Goal: Information Seeking & Learning: Find specific page/section

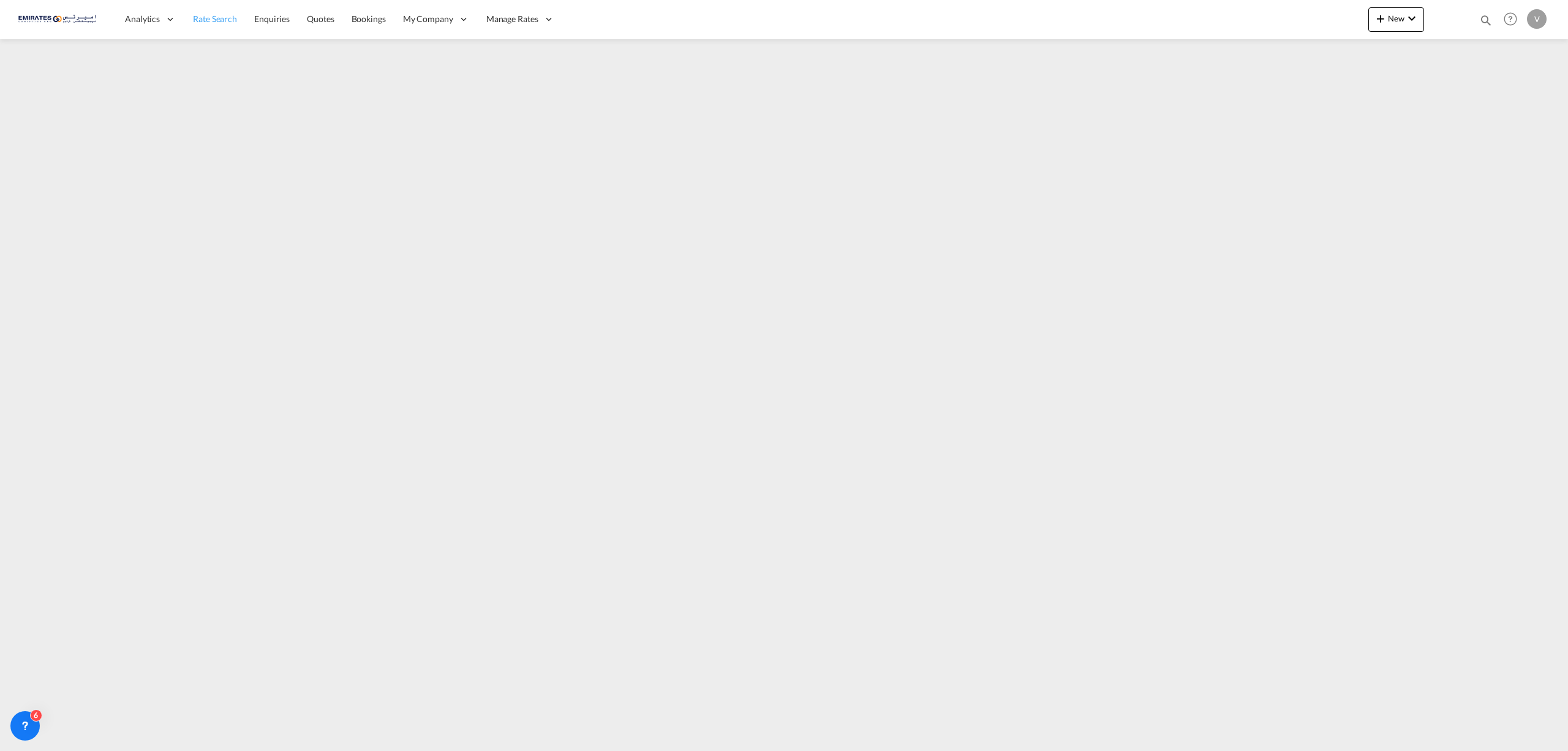
click at [221, 14] on span "Rate Search" at bounding box center [215, 19] width 44 height 10
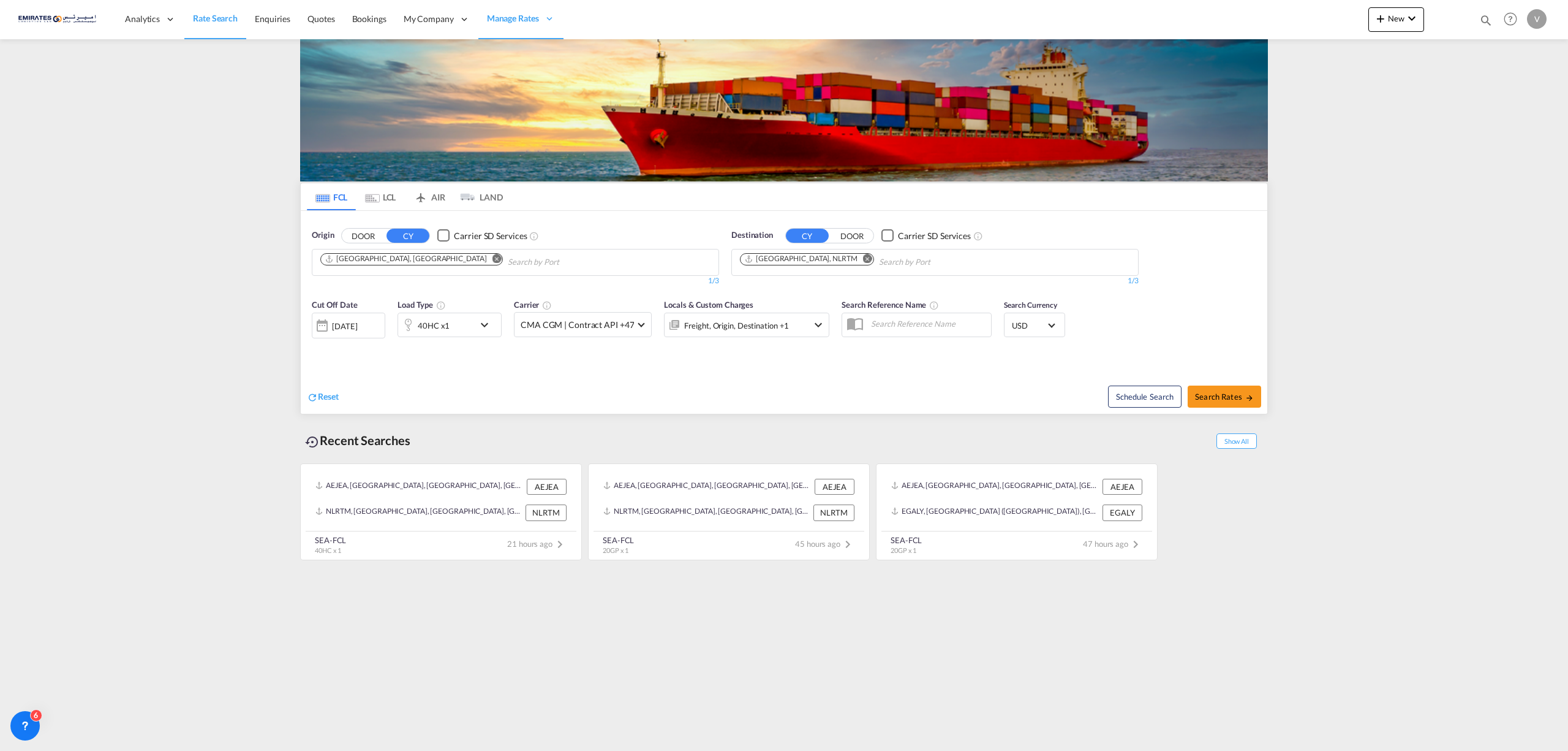
click at [863, 260] on md-icon "Remove" at bounding box center [867, 258] width 9 height 9
type input "sokhna"
click at [763, 295] on div "Sokhna [GEOGRAPHIC_DATA] [GEOGRAPHIC_DATA]" at bounding box center [835, 291] width 233 height 37
click at [488, 328] on md-icon "icon-chevron-down" at bounding box center [487, 324] width 21 height 14
click at [369, 378] on span "Choose: \a40HC" at bounding box center [372, 378] width 7 height 7
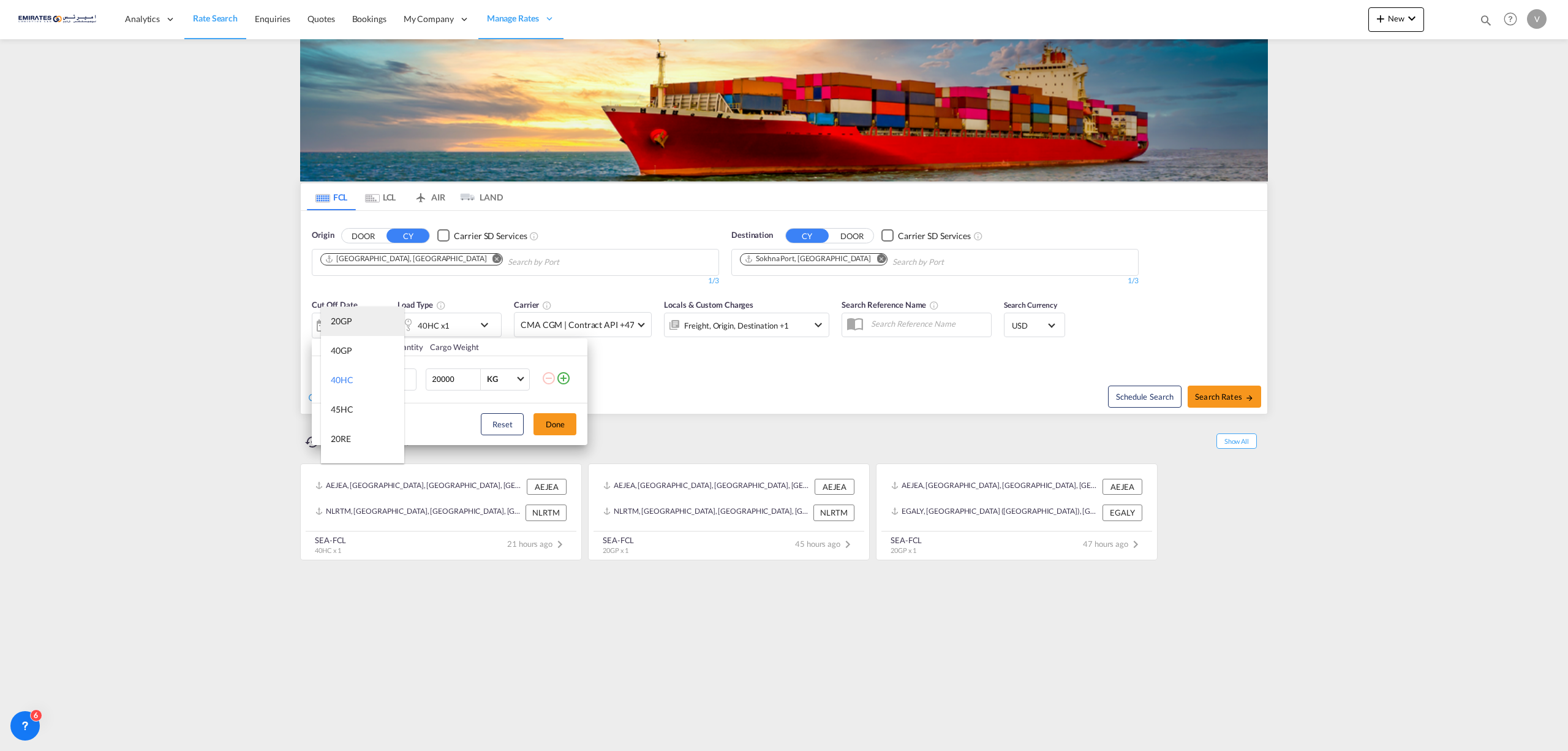
click at [346, 320] on div "20GP" at bounding box center [341, 321] width 21 height 12
click at [542, 427] on button "Done" at bounding box center [555, 424] width 43 height 22
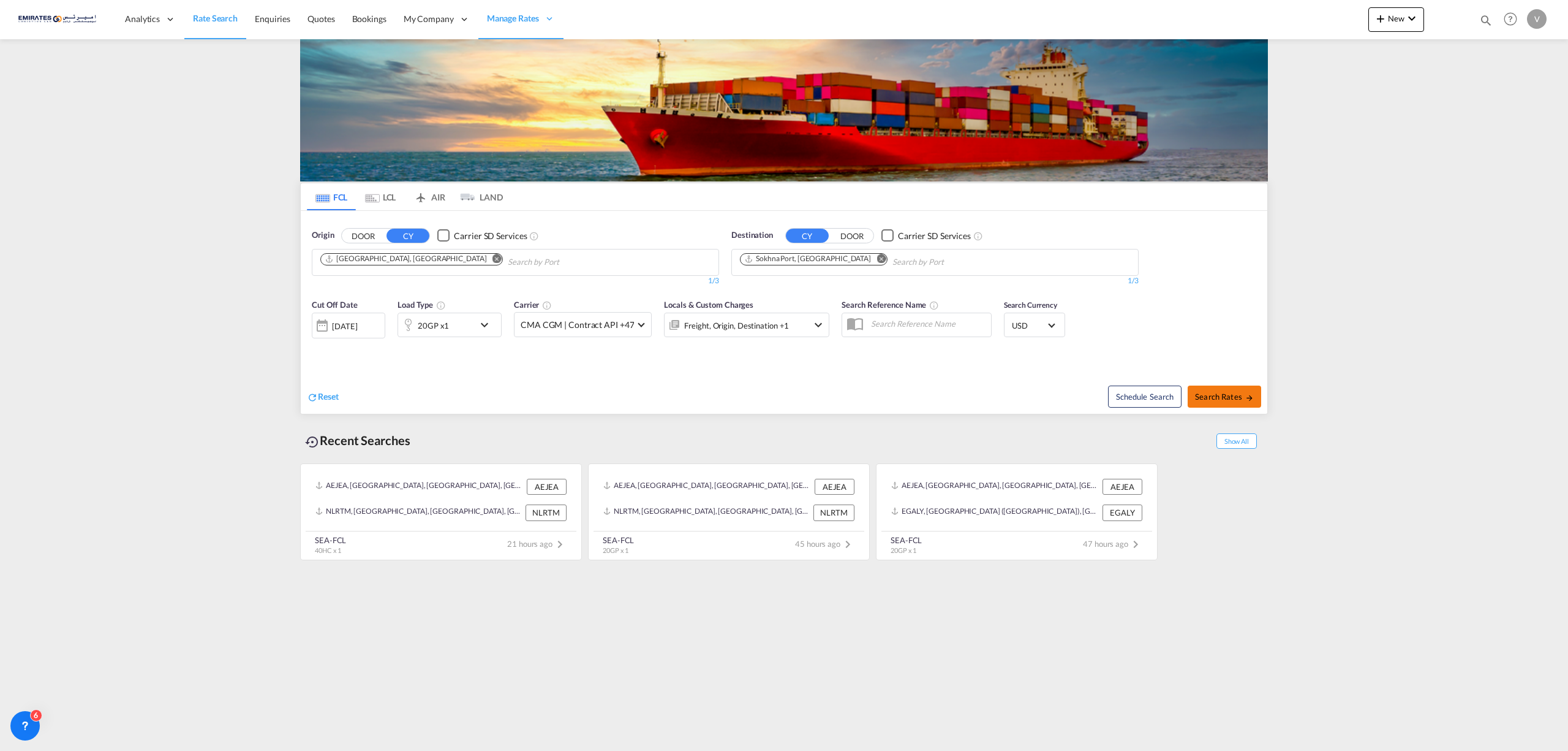
click at [1230, 394] on span "Search Rates" at bounding box center [1224, 397] width 59 height 10
type input "AEJEA to EGSOK / [DATE]"
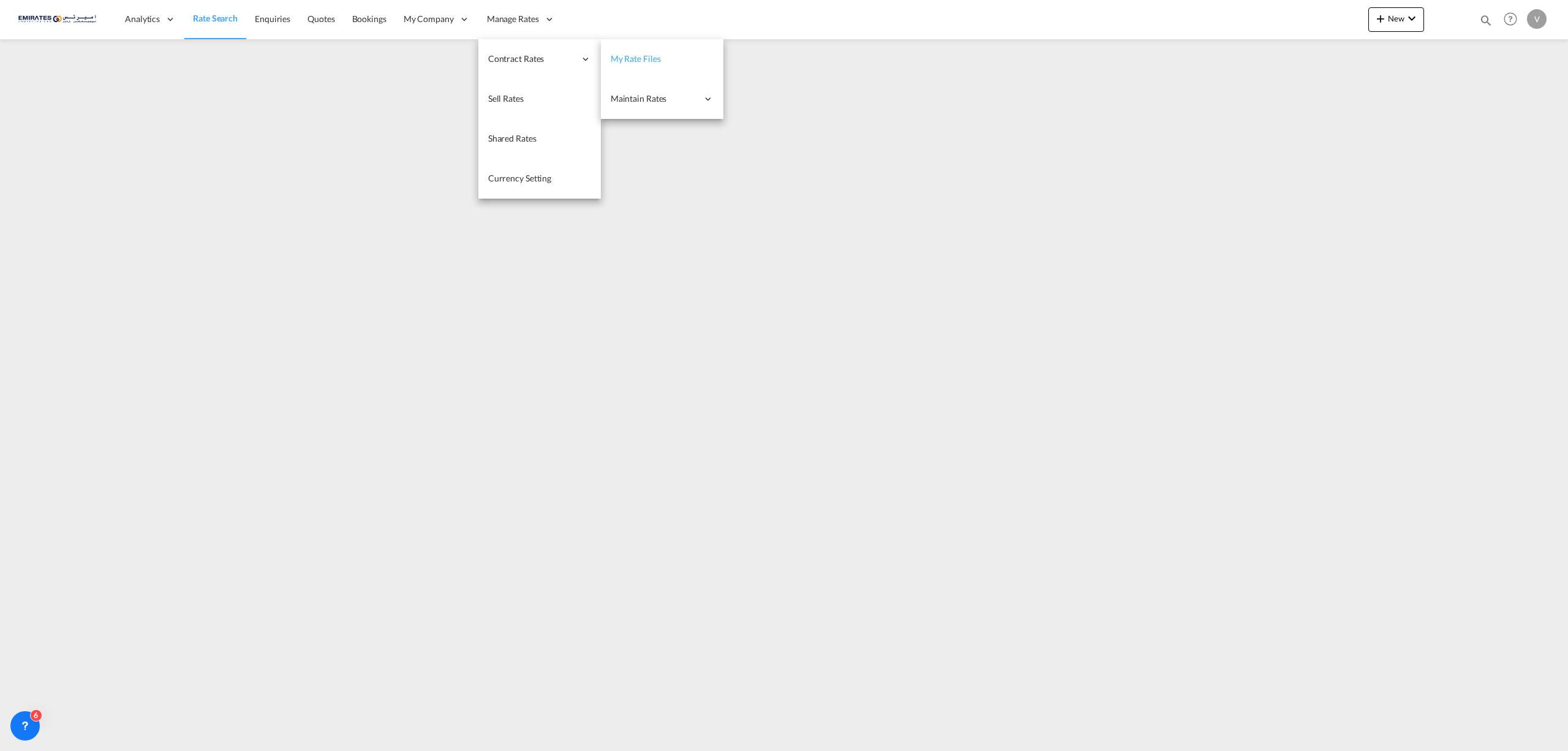
click at [611, 55] on span "My Rate Files" at bounding box center [635, 58] width 50 height 10
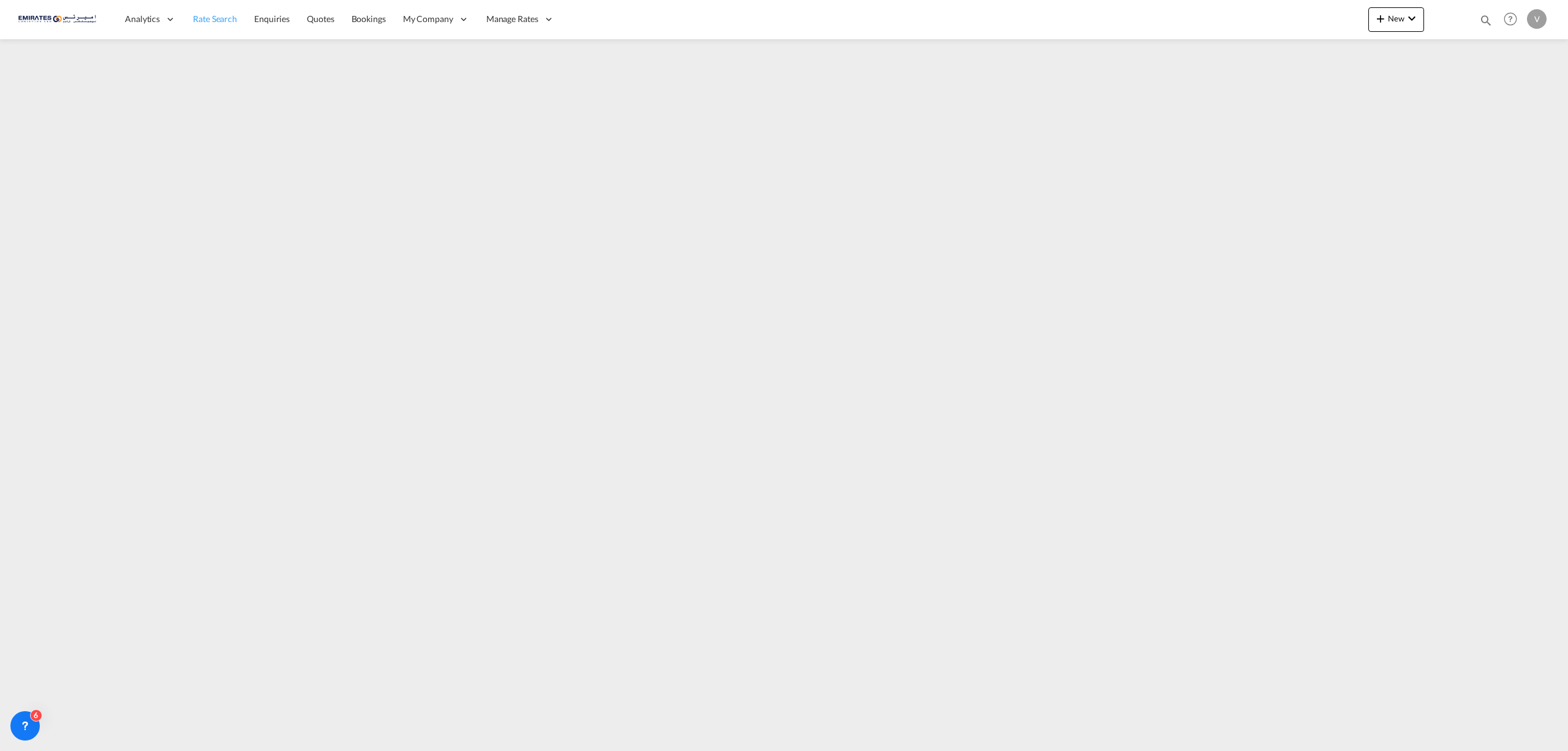
click at [214, 19] on span "Rate Search" at bounding box center [215, 19] width 44 height 10
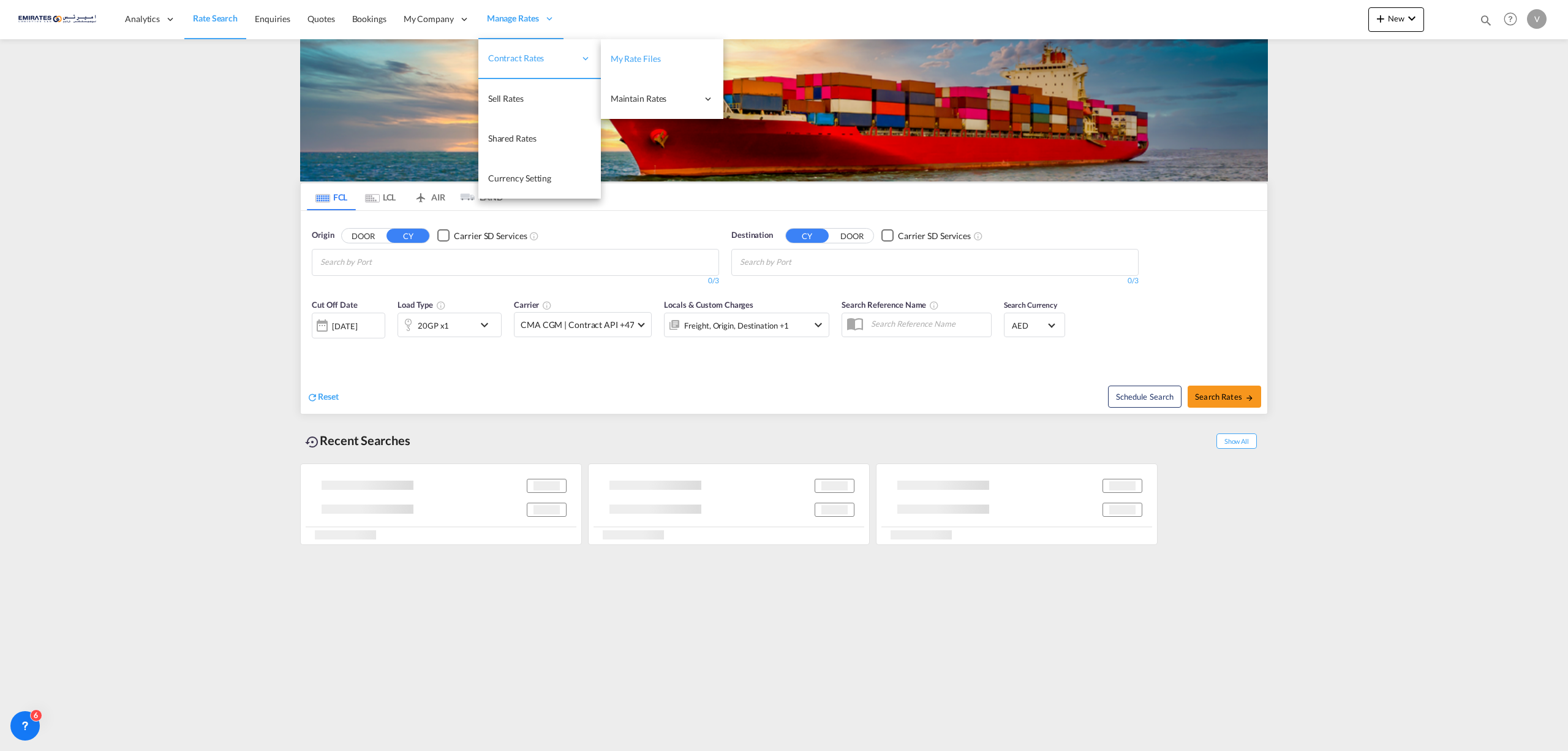
click at [638, 54] on span "My Rate Files" at bounding box center [635, 58] width 50 height 10
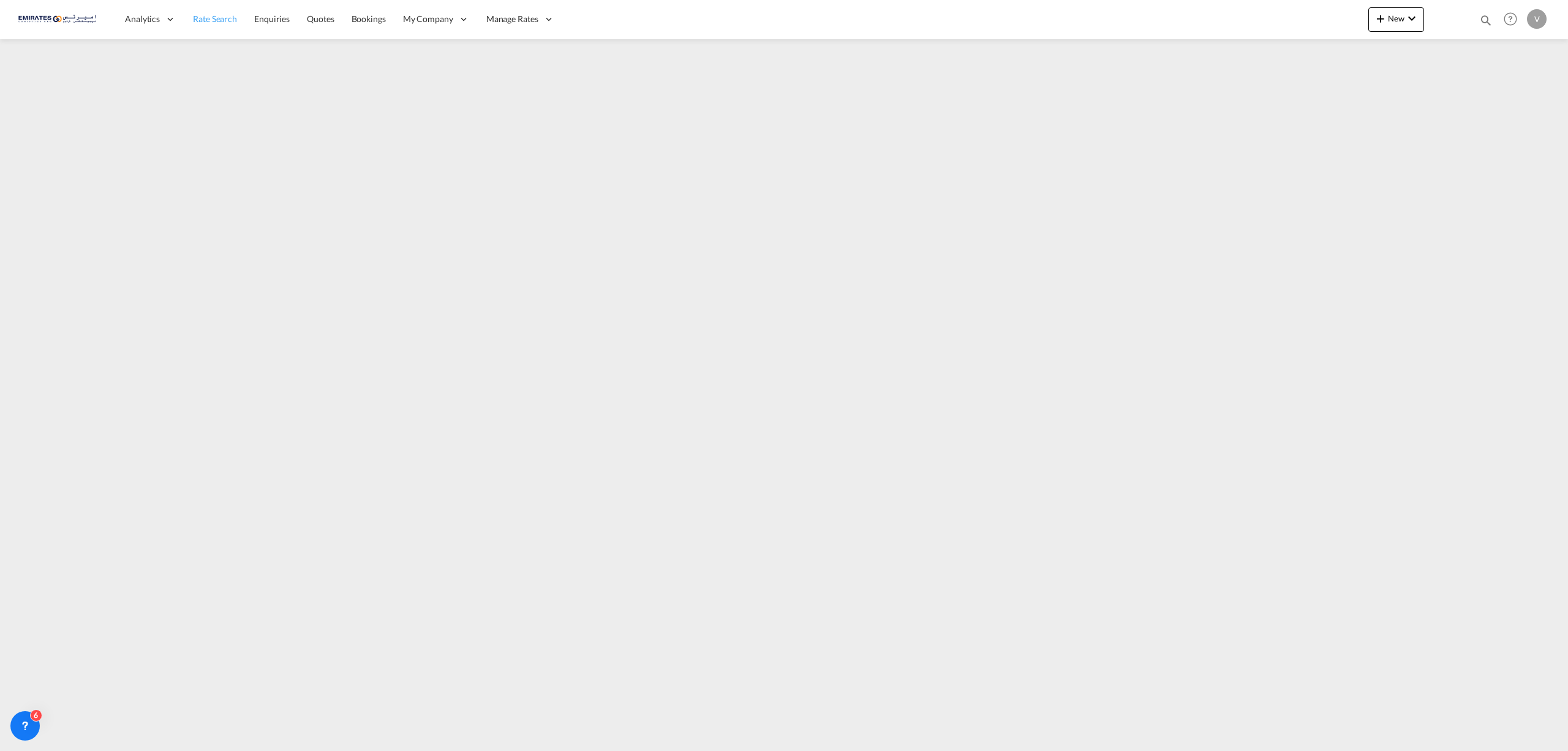
click at [201, 18] on span "Rate Search" at bounding box center [215, 19] width 44 height 10
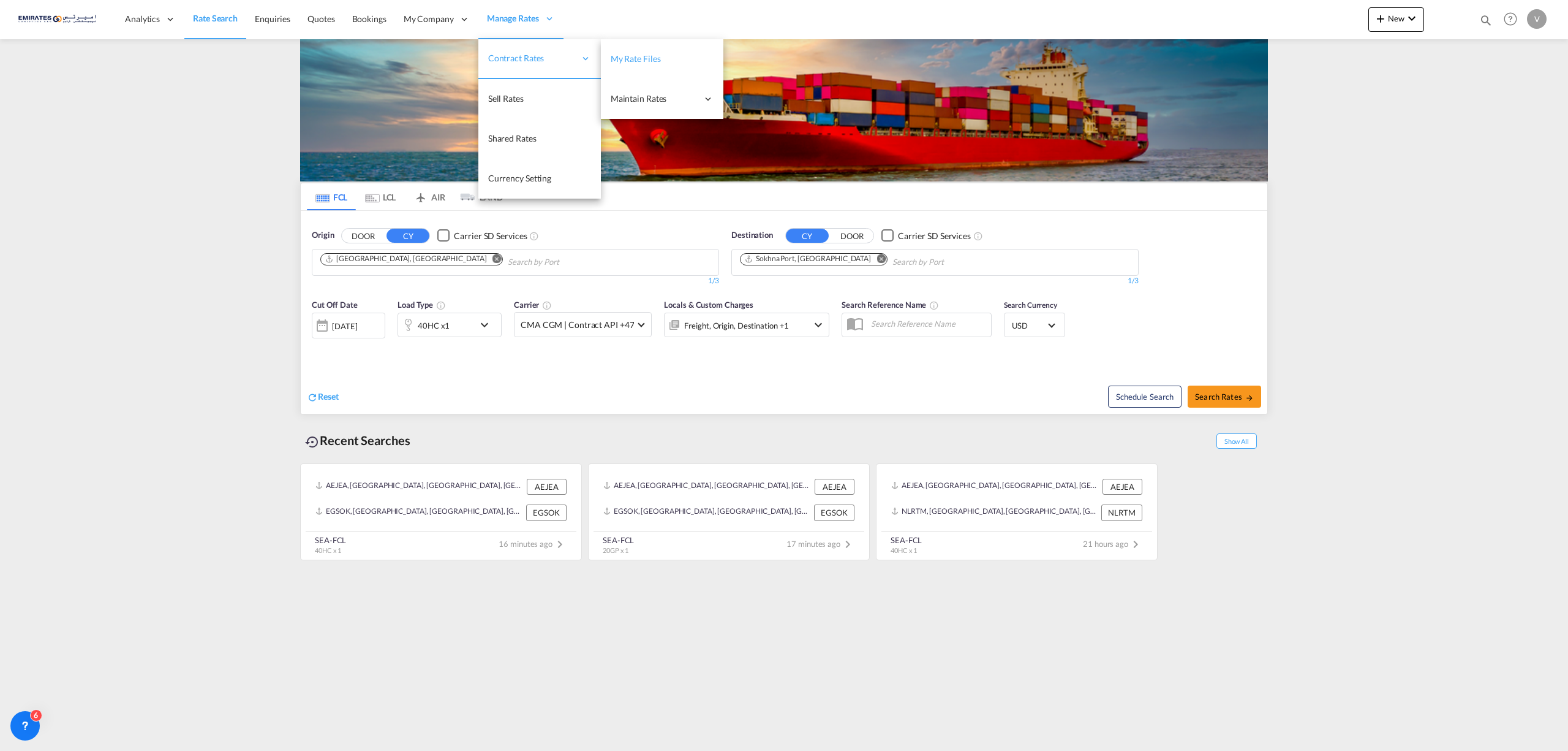
click at [613, 63] on span "My Rate Files" at bounding box center [635, 59] width 50 height 12
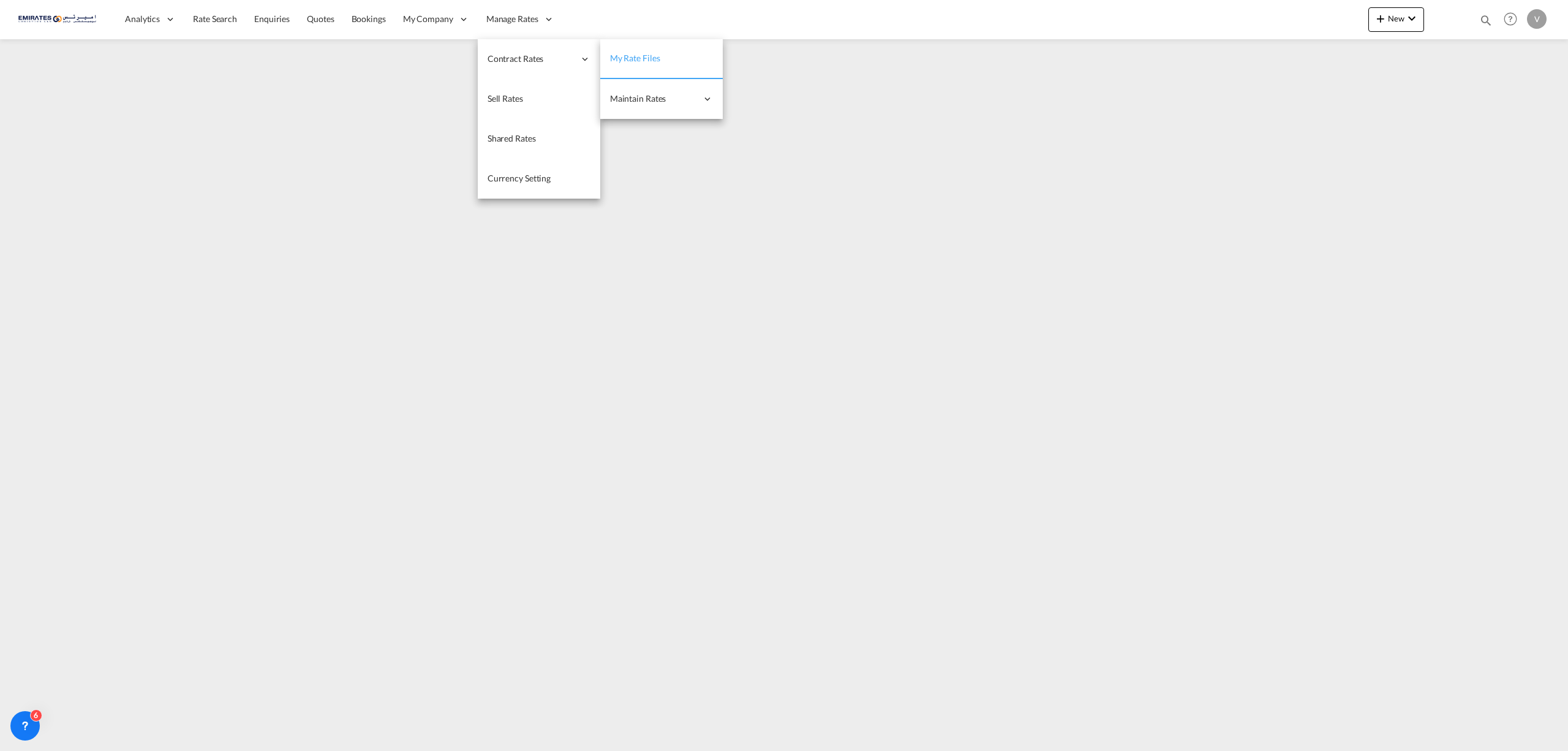
click at [641, 62] on span "My Rate Files" at bounding box center [635, 57] width 50 height 10
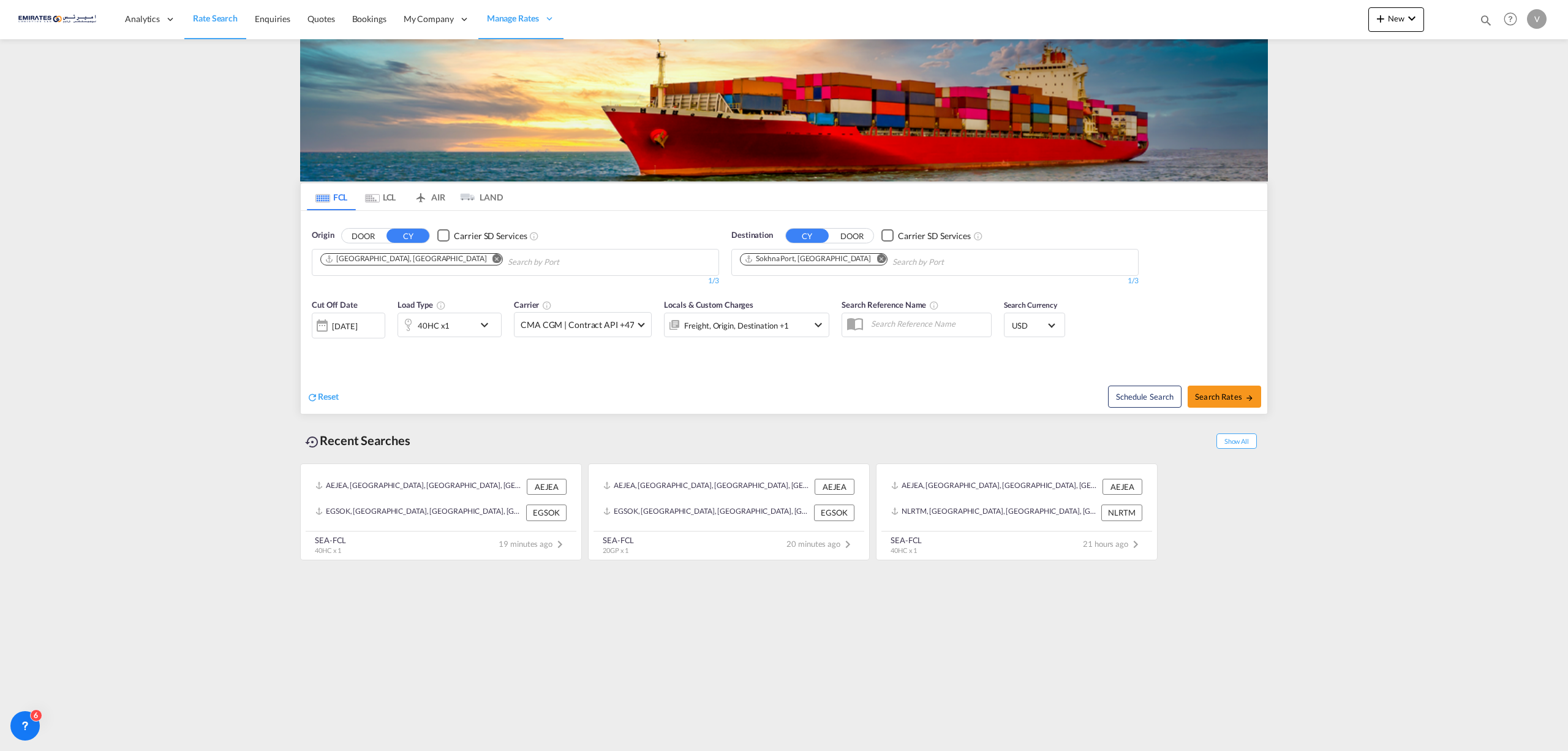
drag, startPoint x: 1225, startPoint y: 399, endPoint x: 1220, endPoint y: 381, distance: 18.7
click at [1220, 381] on div "Schedule Search Search Rates" at bounding box center [1027, 390] width 480 height 47
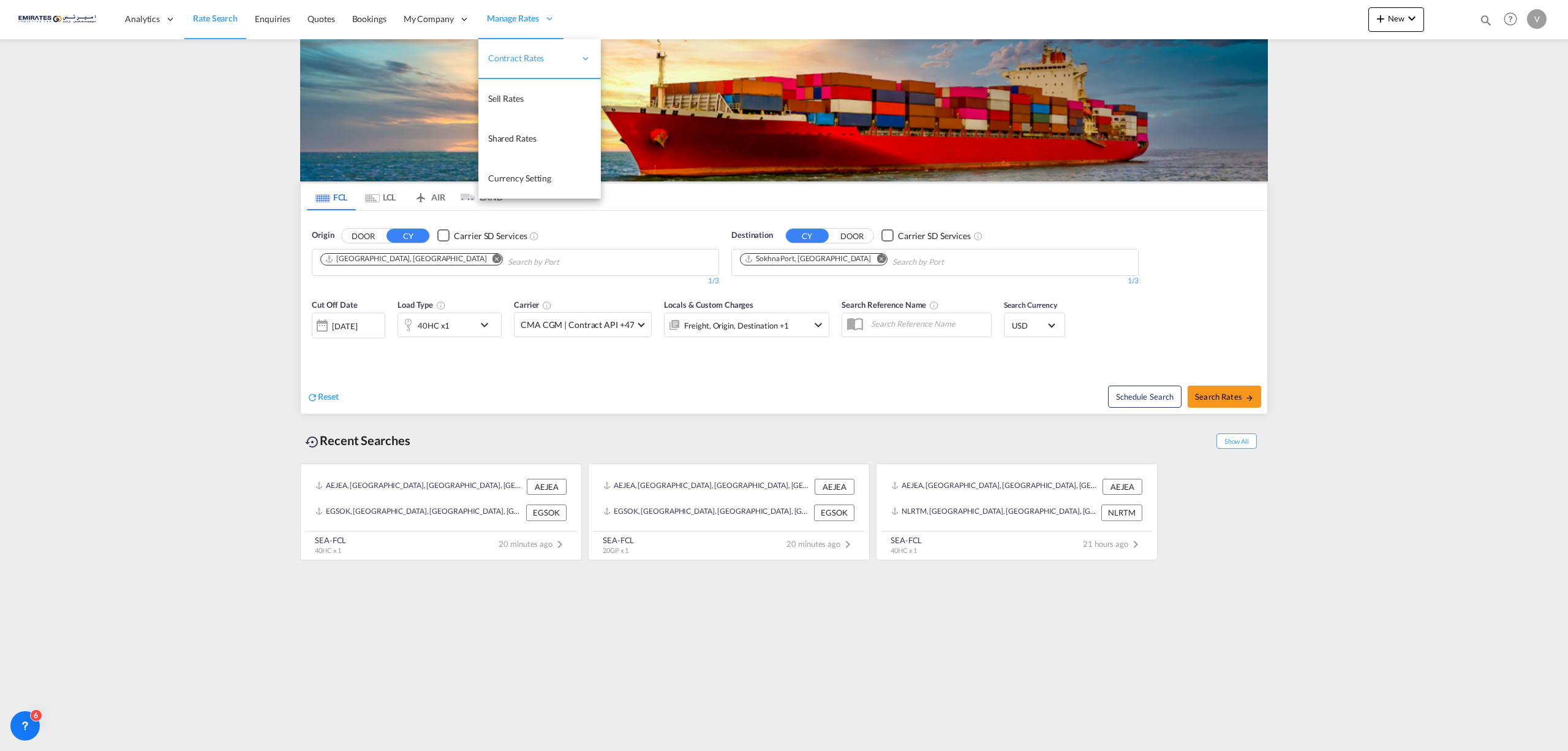
click at [501, 23] on span "Manage Rates" at bounding box center [513, 19] width 52 height 12
click at [660, 57] on link "My Rate Files" at bounding box center [662, 59] width 123 height 40
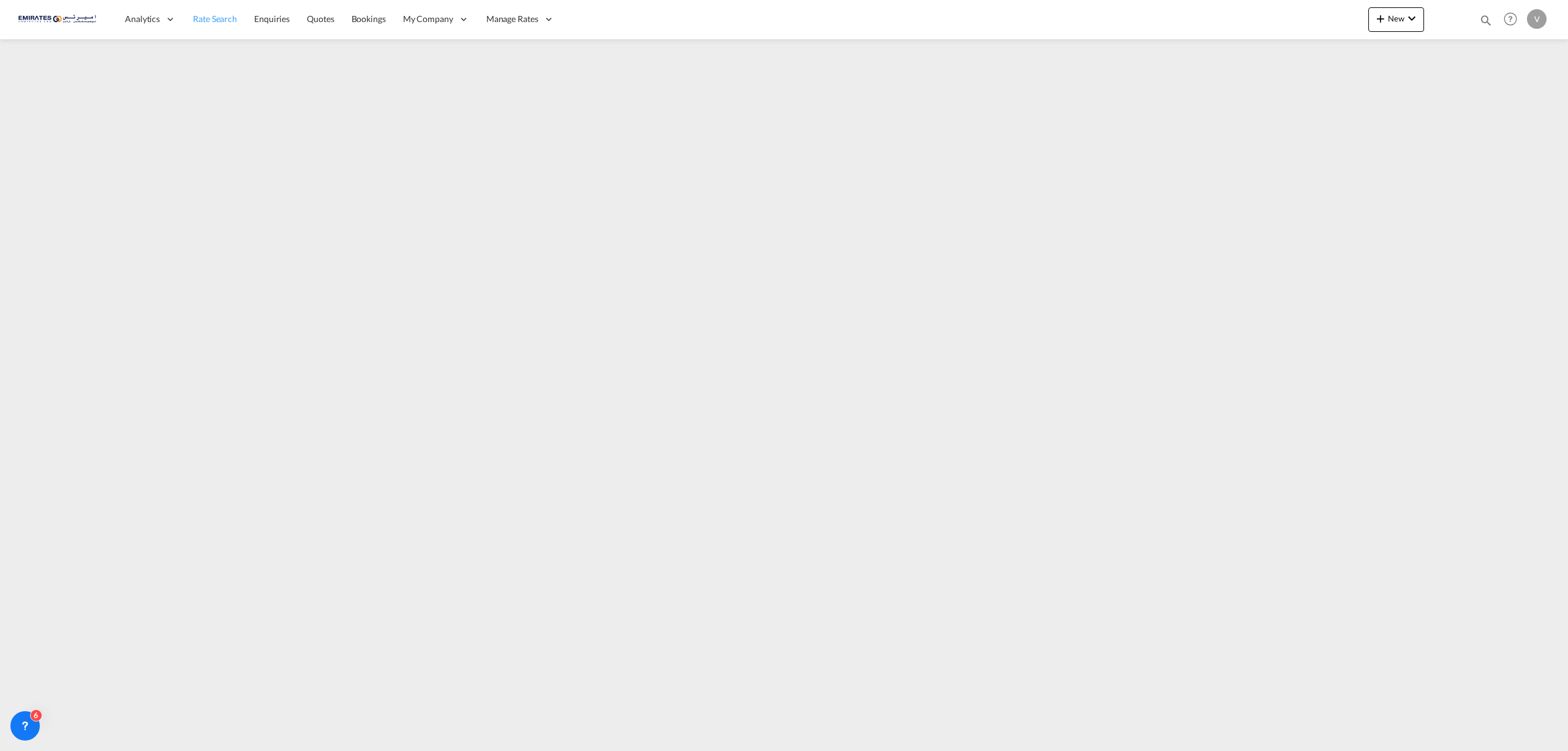
click at [200, 14] on span "Rate Search" at bounding box center [215, 19] width 44 height 10
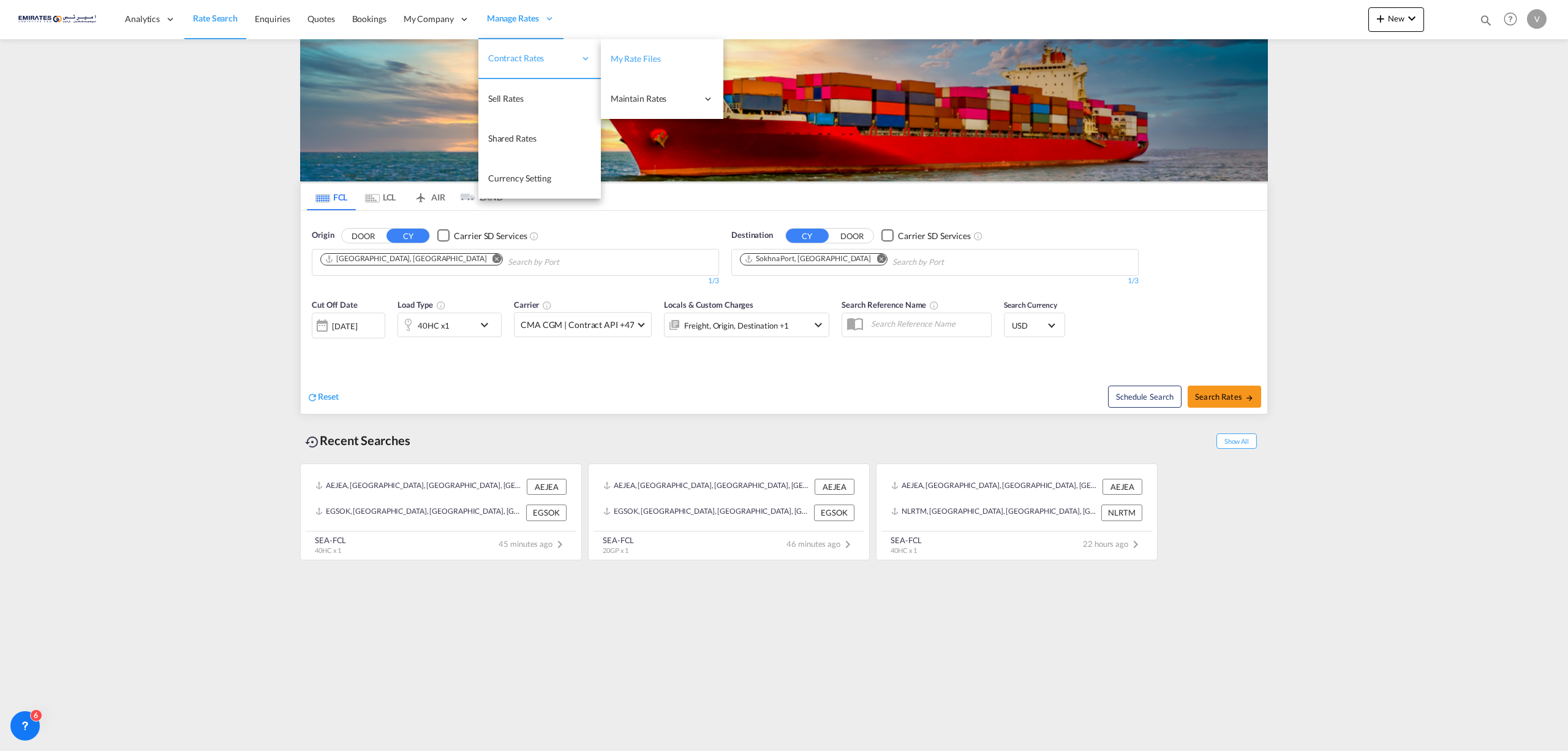
click at [625, 55] on span "My Rate Files" at bounding box center [635, 58] width 50 height 10
